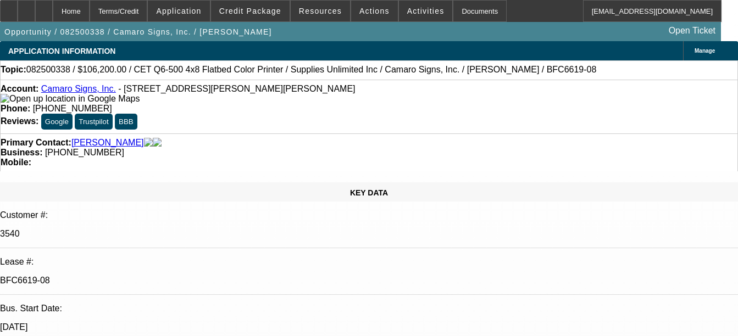
select select "0"
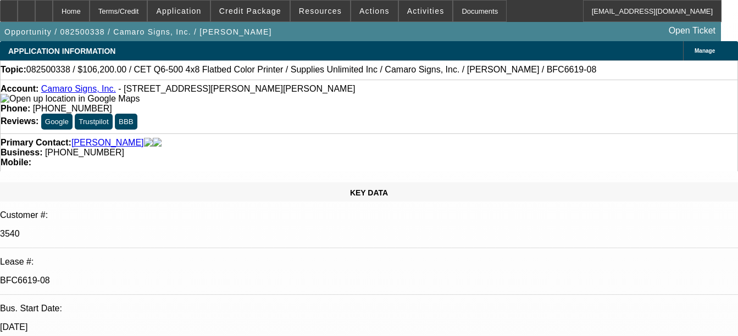
select select "0"
select select "1"
select select "3"
select select "1"
select select "3"
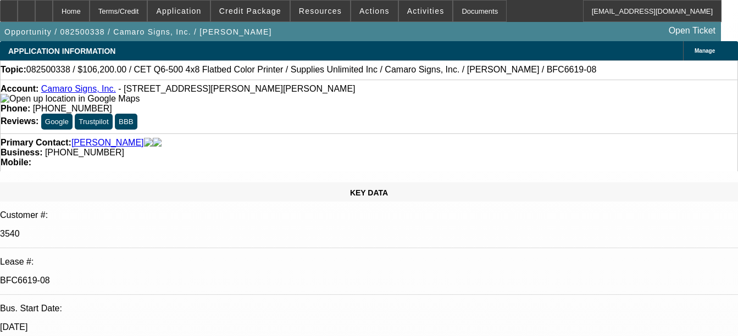
select select "2"
click at [465, 14] on div "Documents" at bounding box center [480, 11] width 54 height 22
click at [453, 13] on div "Documents" at bounding box center [480, 11] width 54 height 22
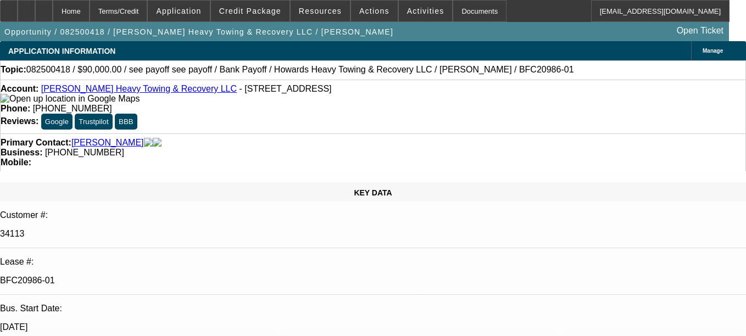
select select "0"
select select "2"
select select "0.1"
select select "4"
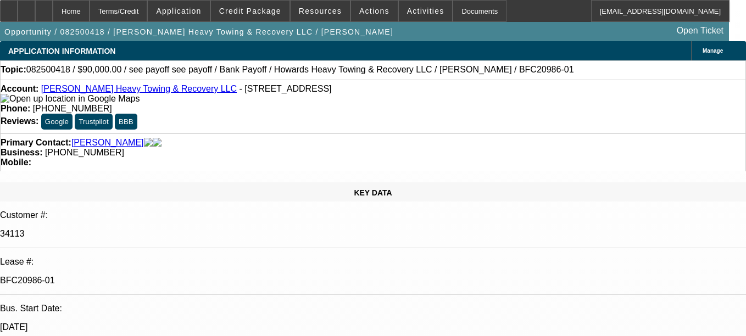
select select "0"
select select "2"
select select "0.1"
select select "4"
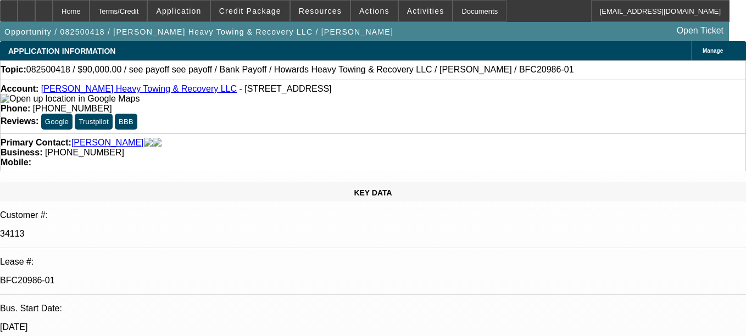
select select "0"
select select "2"
select select "0.1"
select select "4"
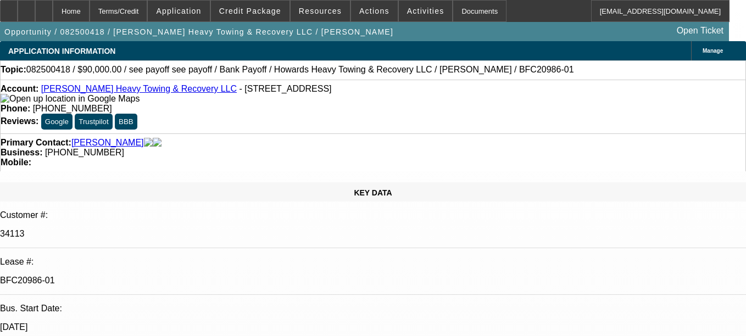
select select "0"
select select "2"
select select "0.1"
select select "4"
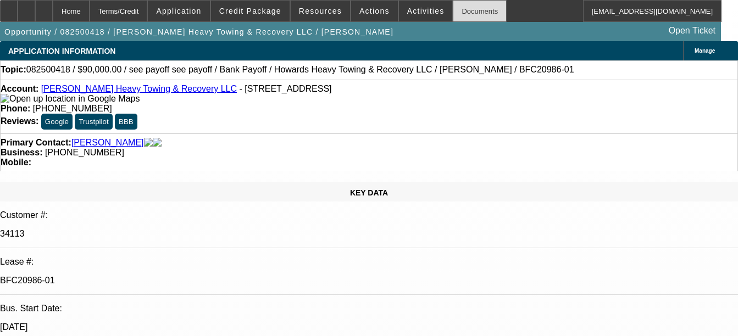
click at [454, 5] on div "Documents" at bounding box center [480, 11] width 54 height 22
